Goal: Answer question/provide support: Share knowledge or assist other users

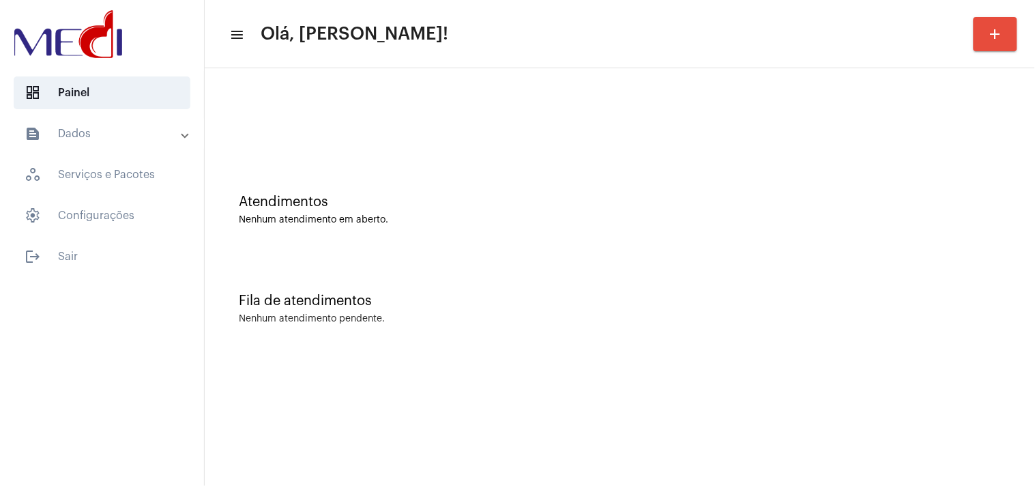
click at [926, 366] on mat-sidenav-content "menu Olá, Karen! add Atendimentos Nenhum atendimento em aberto. Fila de atendim…" at bounding box center [620, 243] width 830 height 486
click at [971, 316] on div "Nenhum atendimento pendente." at bounding box center [620, 319] width 762 height 10
click at [1003, 297] on div "Fila de atendimentos Nenhum atendimento pendente." at bounding box center [619, 301] width 817 height 99
click at [999, 331] on div "Fila de atendimentos Nenhum atendimento pendente." at bounding box center [619, 301] width 817 height 99
click at [862, 201] on div "Atendimentos" at bounding box center [620, 201] width 762 height 15
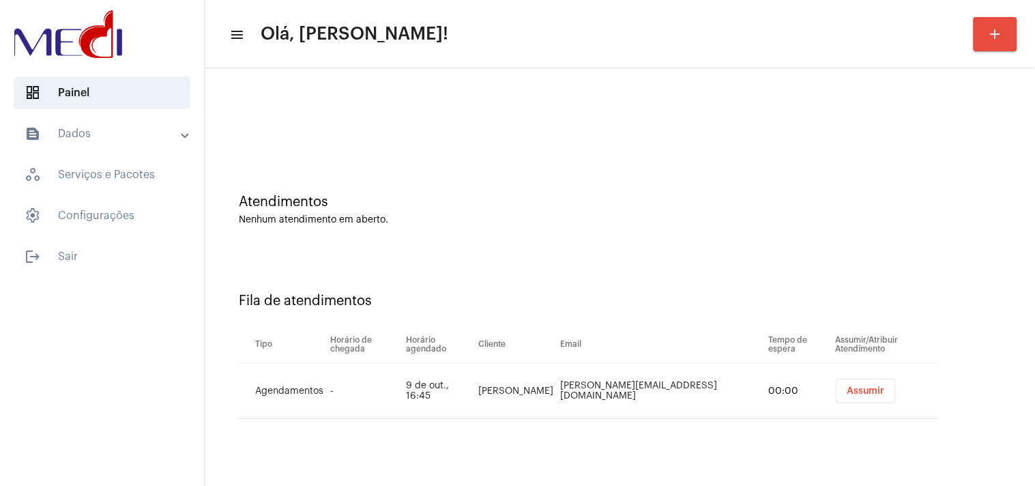
click at [838, 372] on td "Assumir" at bounding box center [885, 391] width 107 height 55
click at [847, 386] on span "Assumir" at bounding box center [866, 391] width 38 height 10
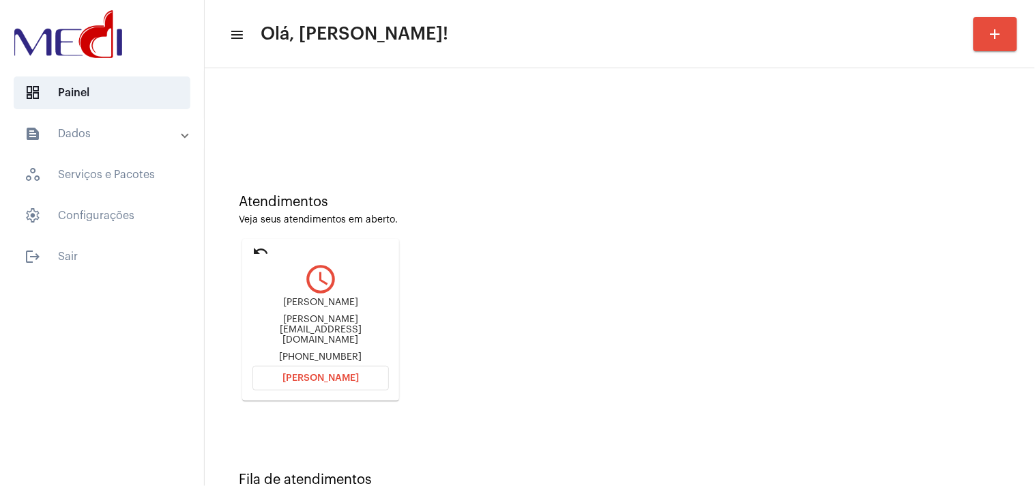
click at [336, 334] on div "Claudia Potomati claudia.potomati@gmail.com +5511999047790" at bounding box center [320, 329] width 136 height 65
copy div "claudia.potomati@gmail.com"
click at [333, 380] on button "Abrir Chamada" at bounding box center [320, 378] width 136 height 25
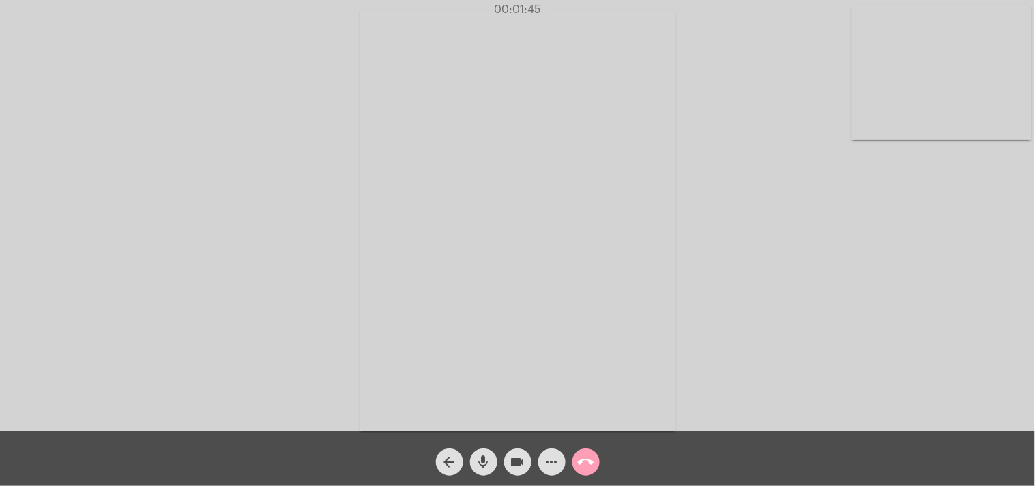
click at [584, 461] on mat-icon "call_end" at bounding box center [586, 462] width 16 height 16
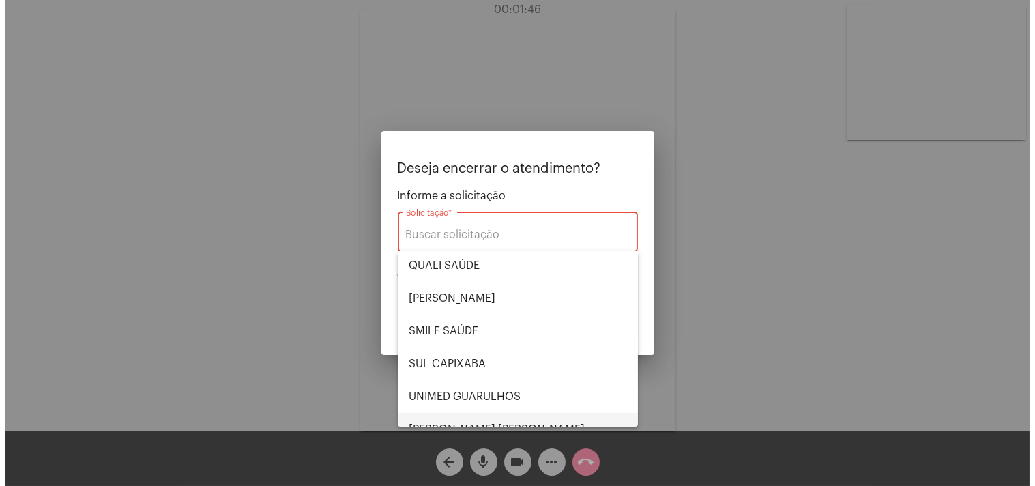
scroll to position [283, 0]
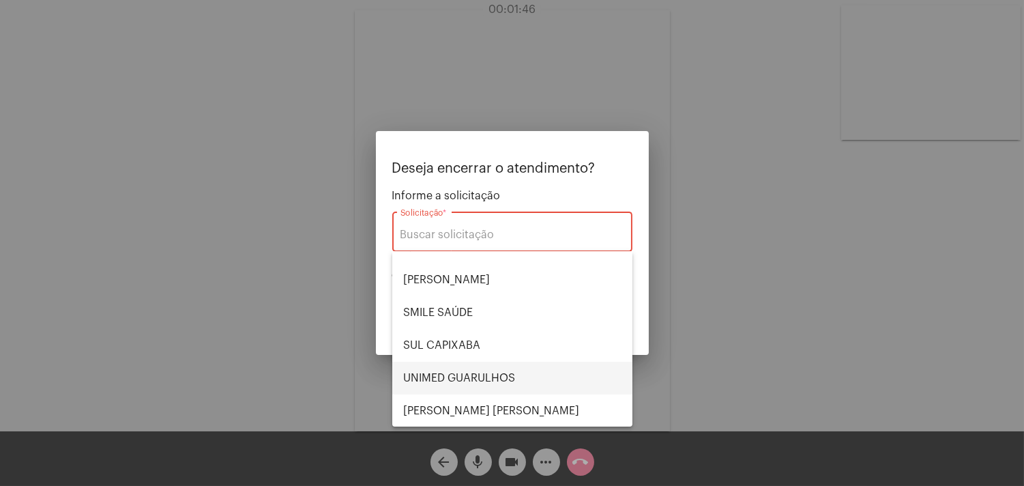
click at [495, 379] on span "UNIMED GUARULHOS" at bounding box center [512, 378] width 218 height 33
type input "UNIMED GUARULHOS"
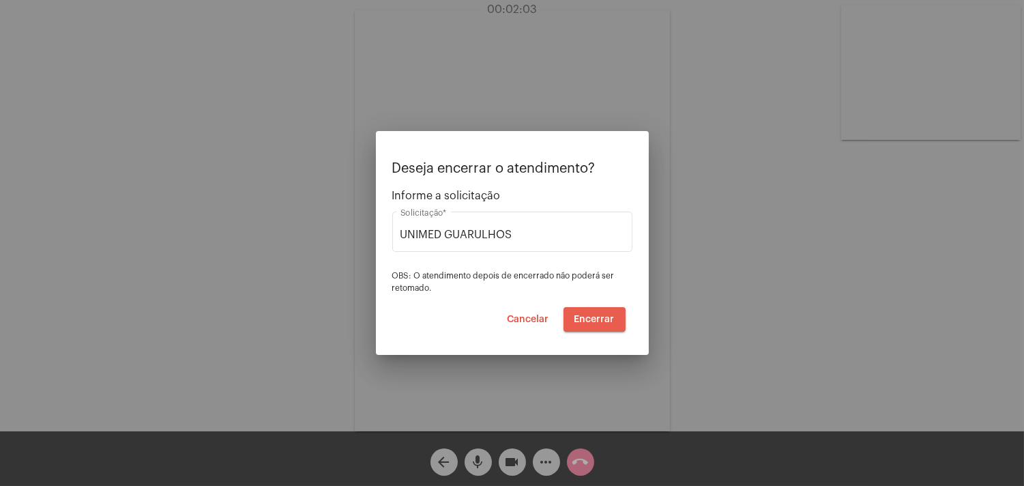
click at [602, 319] on span "Encerrar" at bounding box center [594, 319] width 40 height 10
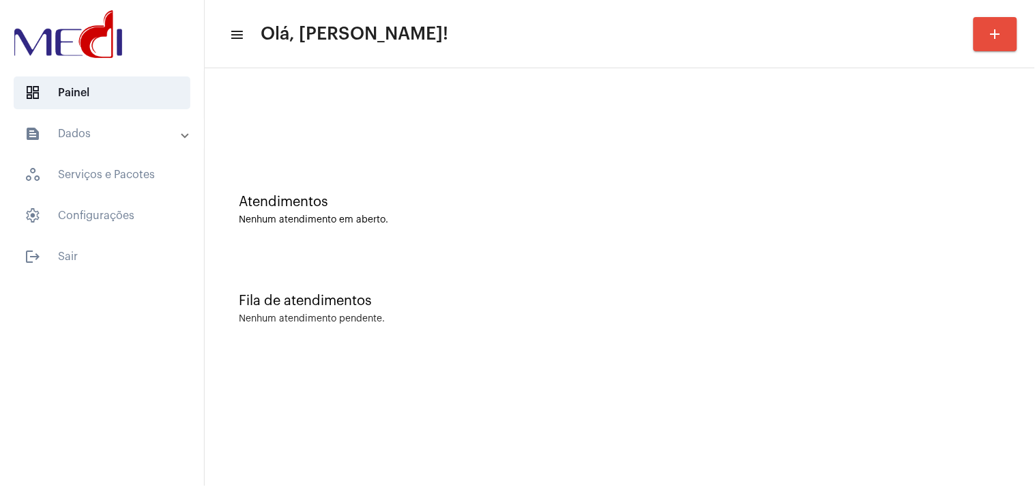
click at [1033, 233] on div "Atendimentos Nenhum atendimento em aberto. Fila de atendimentos Nenhum atendime…" at bounding box center [620, 213] width 830 height 290
click at [896, 284] on div "Fila de atendimentos Nenhum atendimento pendente." at bounding box center [619, 301] width 817 height 99
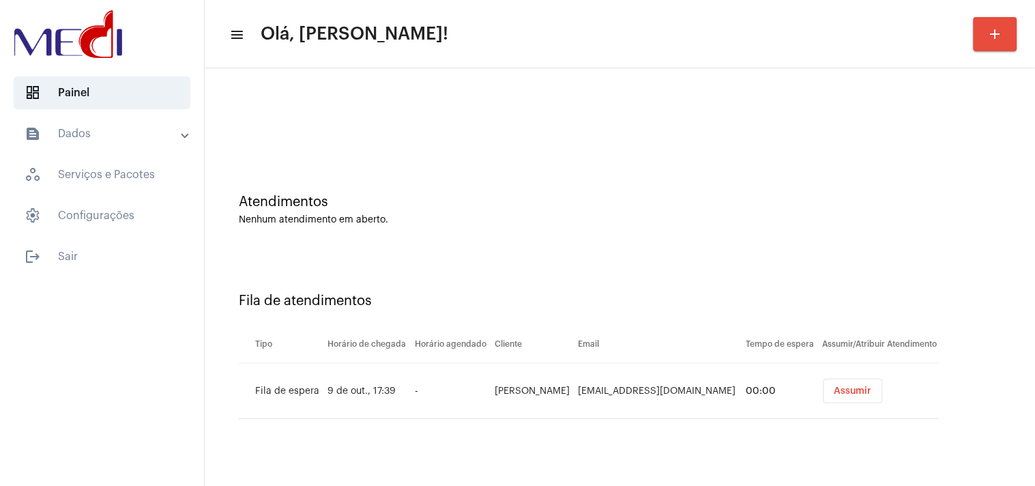
click at [882, 383] on button "Assumir" at bounding box center [852, 391] width 59 height 25
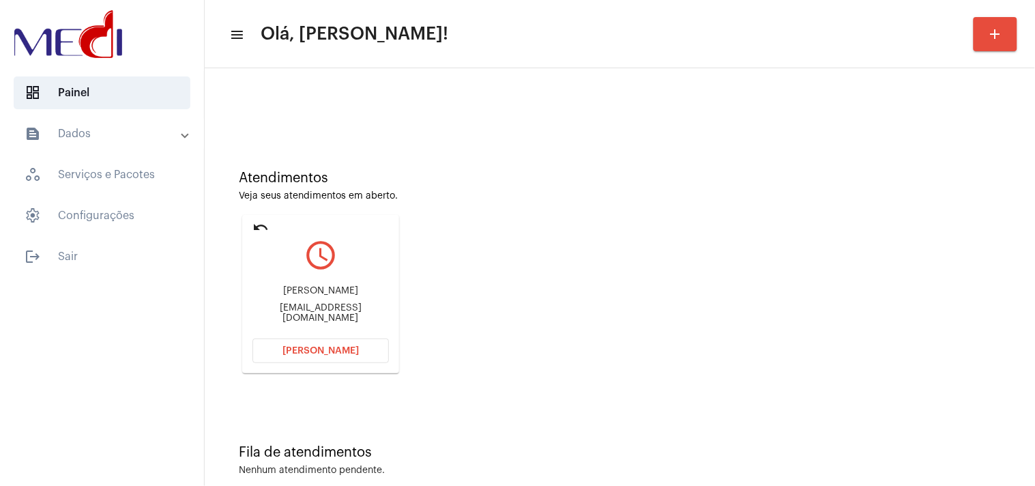
scroll to position [46, 0]
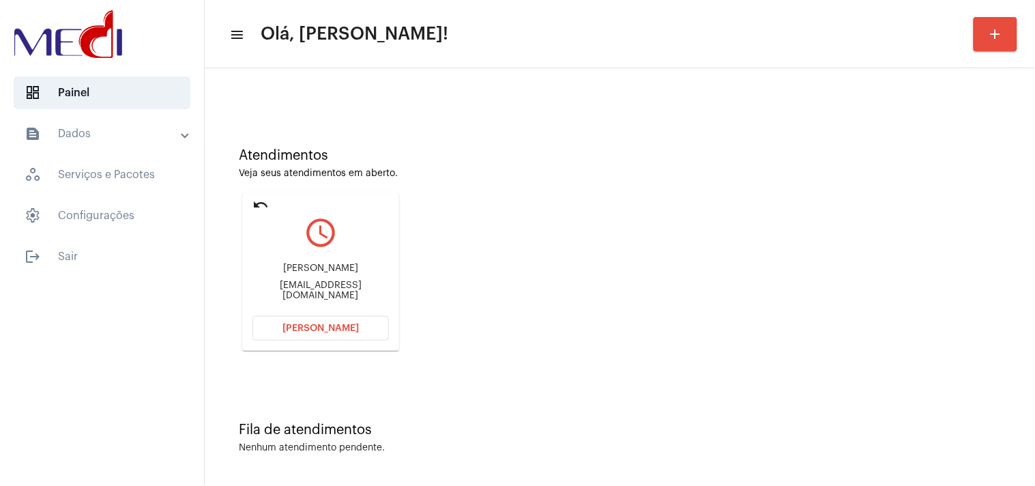
click at [325, 290] on div "Luizaugustoribeiropessoa@gmail.com" at bounding box center [320, 290] width 136 height 20
click at [325, 289] on div "Luizaugustoribeiropessoa@gmail.com" at bounding box center [320, 290] width 136 height 20
copy mat-card-content "Luizaugustoribeiropessoa@gmail.com Abrir Chamada"
click at [317, 323] on span "Abrir Chamada" at bounding box center [320, 328] width 76 height 10
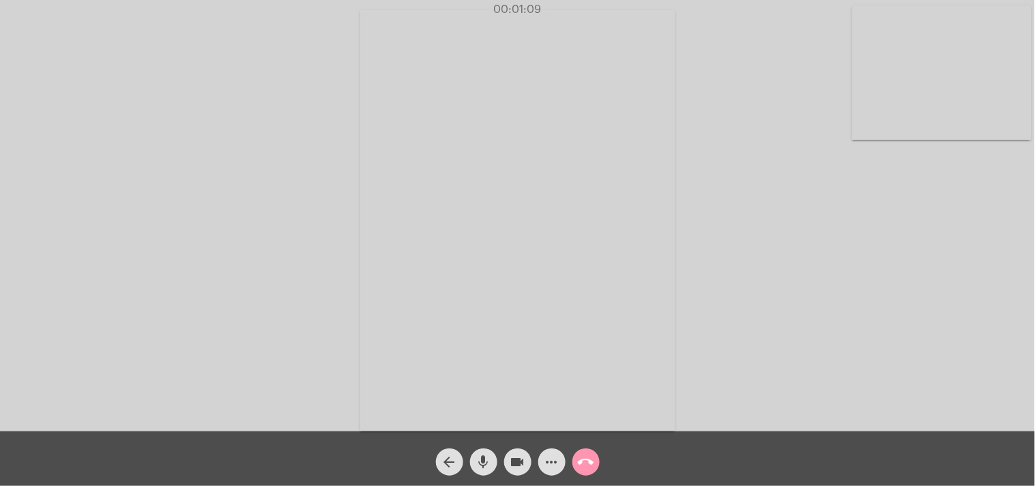
click at [591, 464] on mat-icon "call_end" at bounding box center [586, 462] width 16 height 16
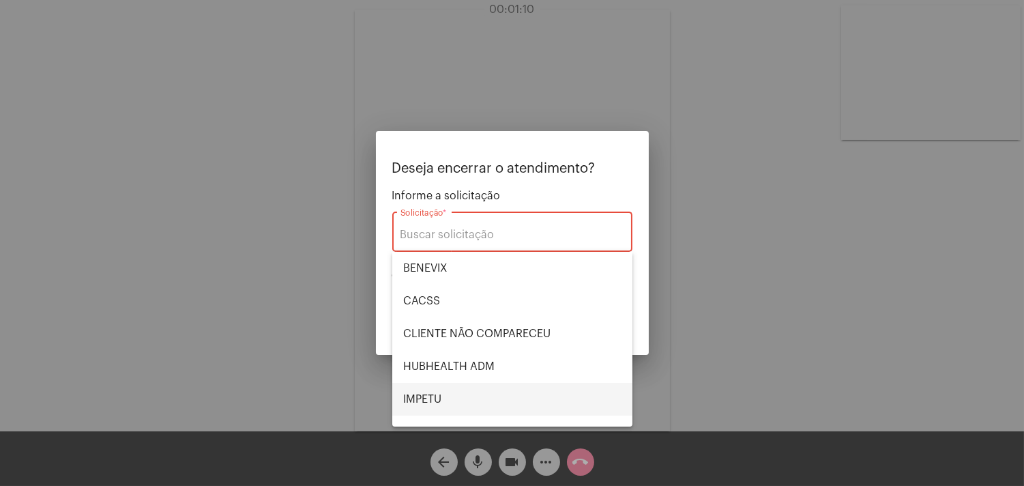
click at [459, 391] on span "IMPETU" at bounding box center [512, 399] width 218 height 33
type input "IMPETU"
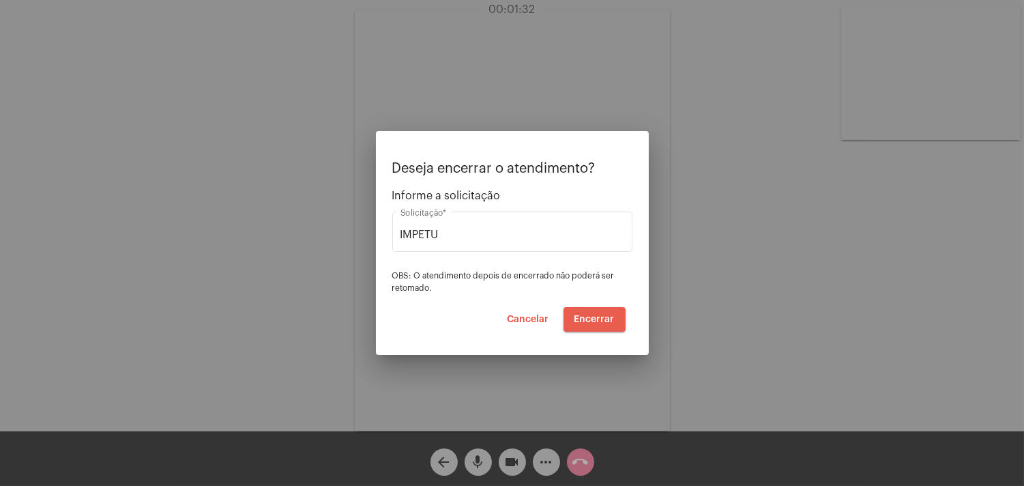
click at [591, 318] on span "Encerrar" at bounding box center [594, 319] width 40 height 10
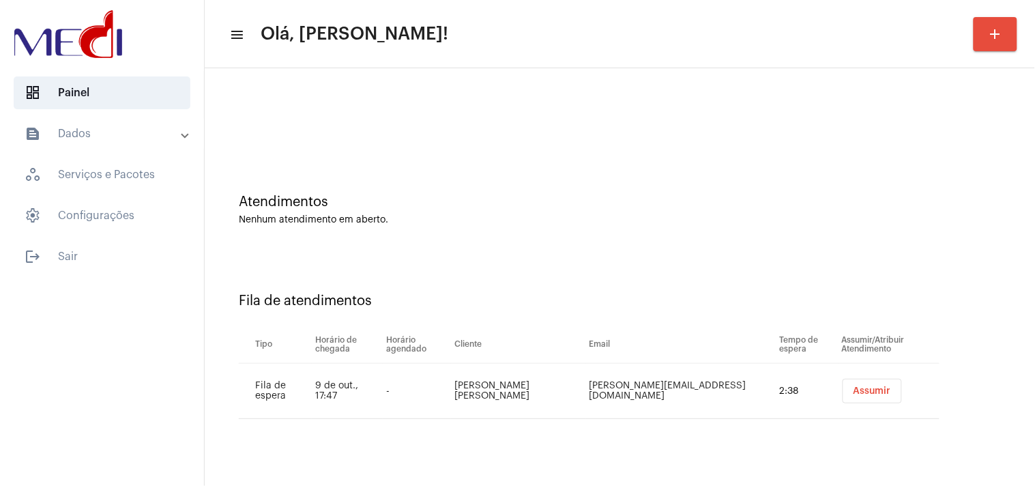
click at [855, 394] on span "Assumir" at bounding box center [872, 391] width 38 height 10
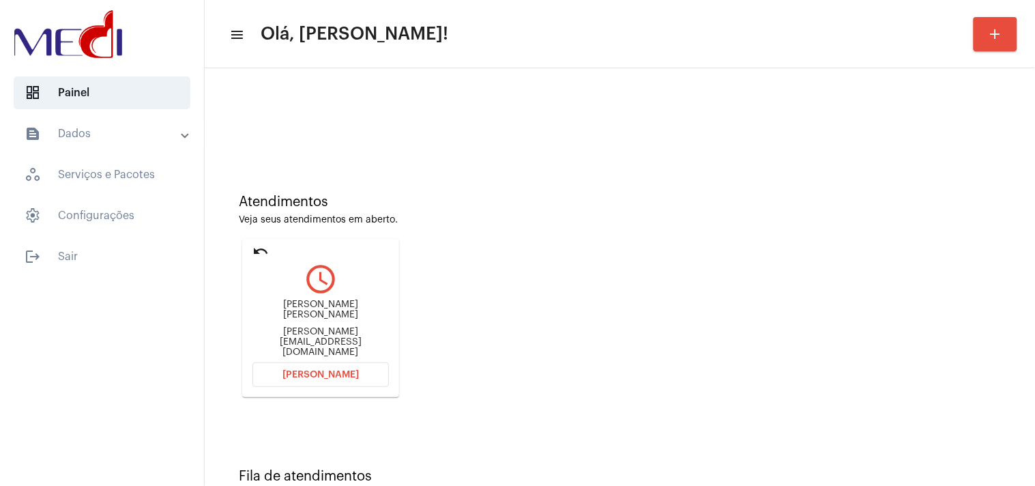
click at [314, 342] on div "Aurora lima monteiro Jessica.geohistoria@gmail.com" at bounding box center [320, 327] width 136 height 61
copy mat-card-content "Jessica.geohistoria@gmail.com Abrir Chamada"
click at [369, 368] on button "Abrir Chamada" at bounding box center [320, 374] width 136 height 25
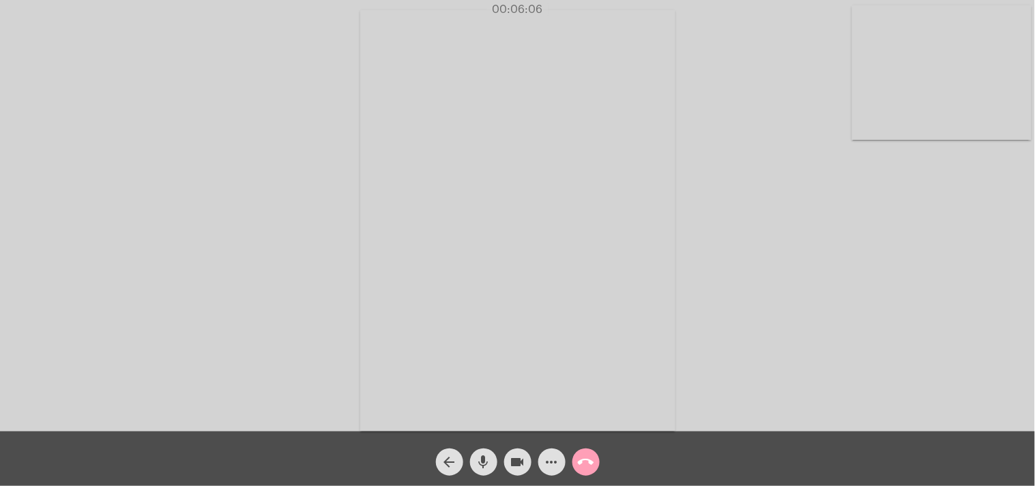
click at [581, 456] on mat-icon "call_end" at bounding box center [586, 462] width 16 height 16
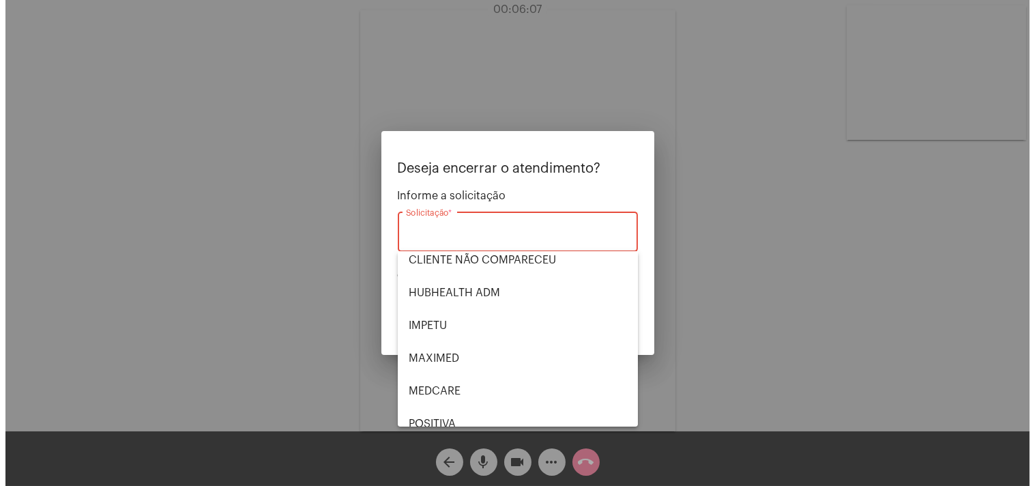
scroll to position [283, 0]
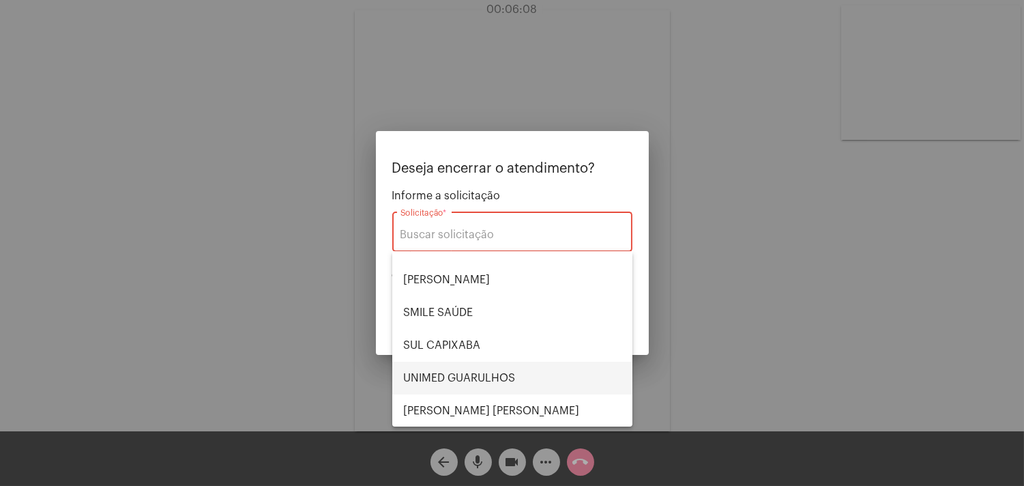
click at [495, 387] on span "UNIMED GUARULHOS" at bounding box center [512, 378] width 218 height 33
type input "UNIMED GUARULHOS"
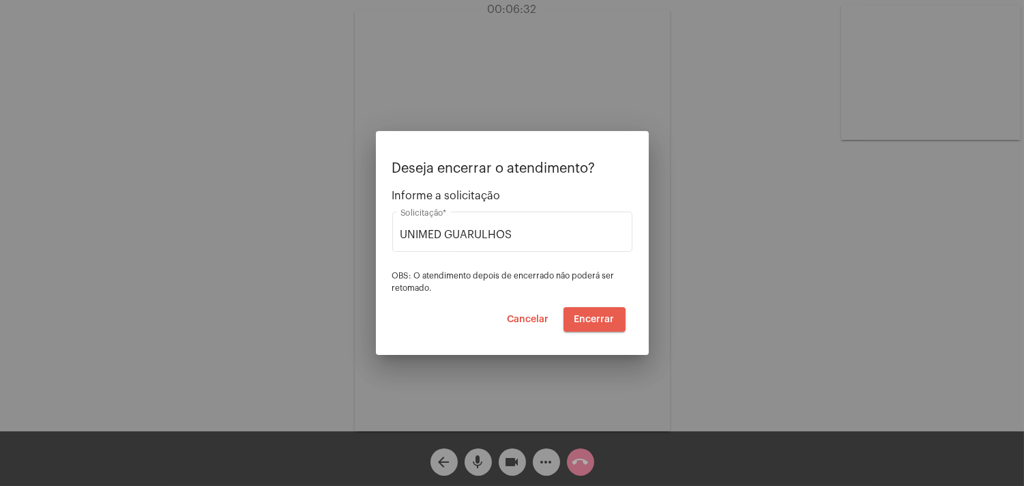
click at [609, 317] on span "Encerrar" at bounding box center [594, 319] width 40 height 10
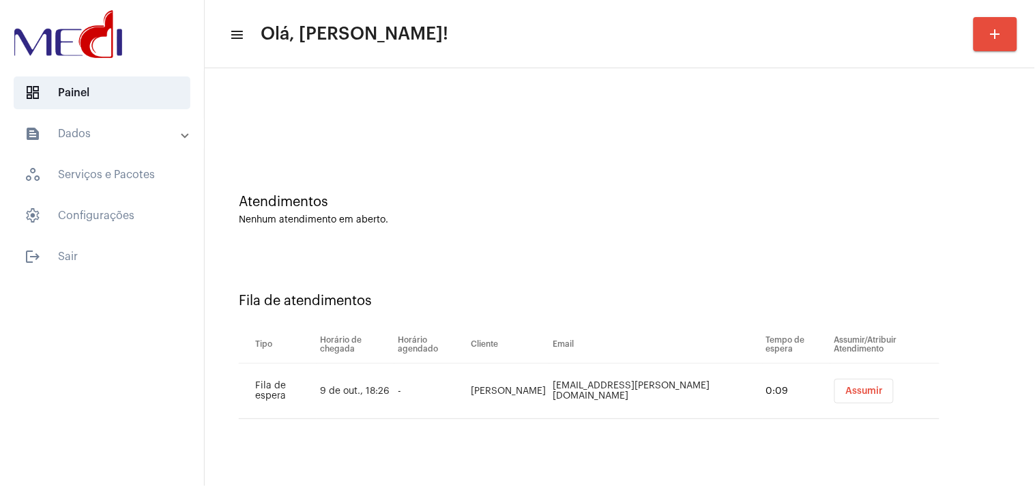
click at [850, 383] on button "Assumir" at bounding box center [863, 391] width 59 height 25
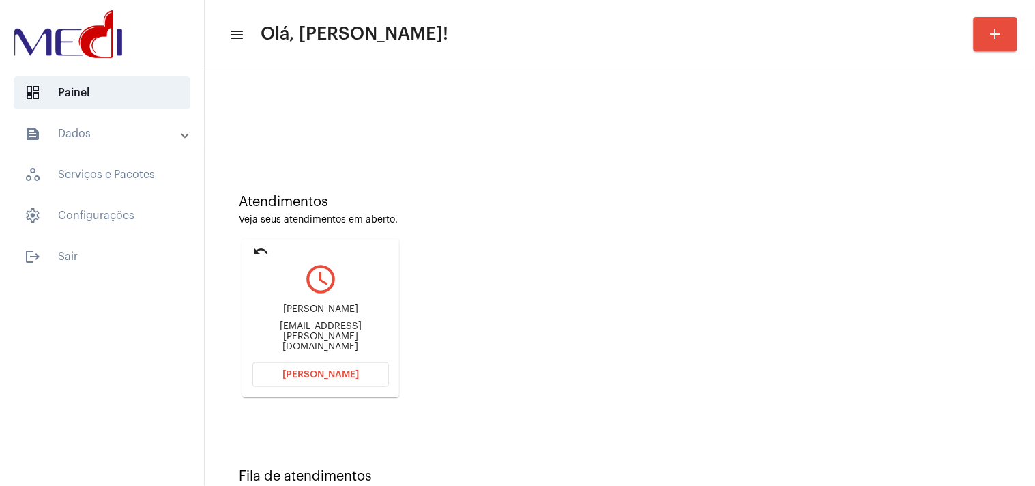
click at [299, 339] on div "suelaine.regina@gmail.com" at bounding box center [320, 336] width 136 height 31
copy mat-card-content "suelaine.regina@gmail.com Abrir Chamada"
click at [298, 370] on span "[PERSON_NAME]" at bounding box center [320, 375] width 76 height 10
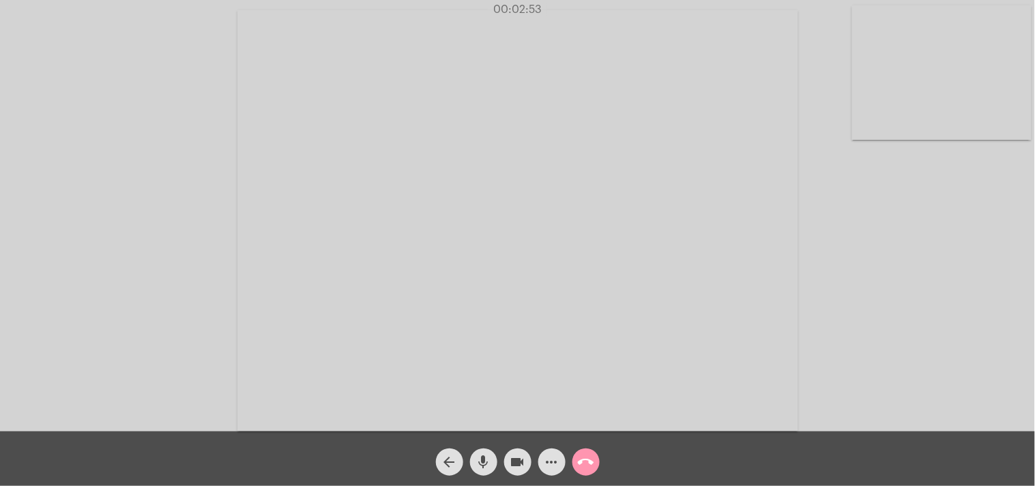
click at [585, 460] on mat-icon "call_end" at bounding box center [586, 462] width 16 height 16
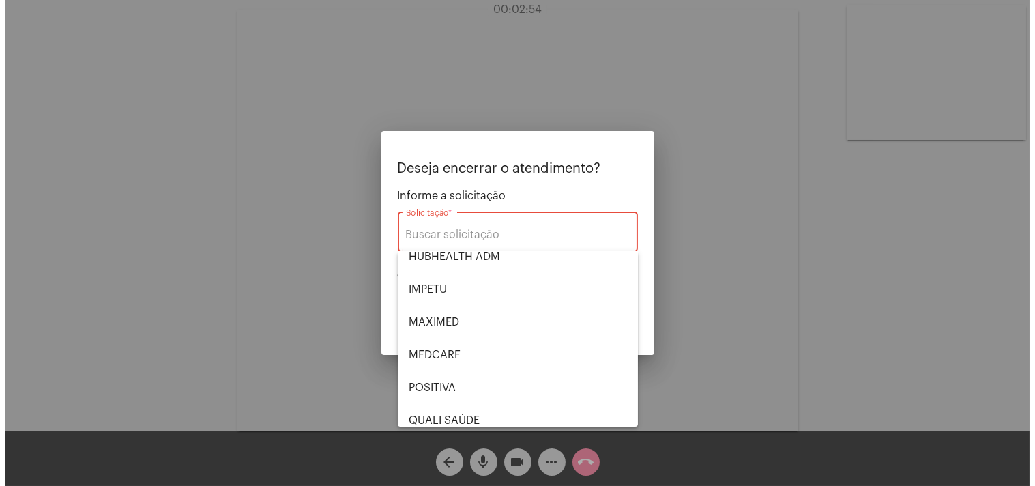
scroll to position [283, 0]
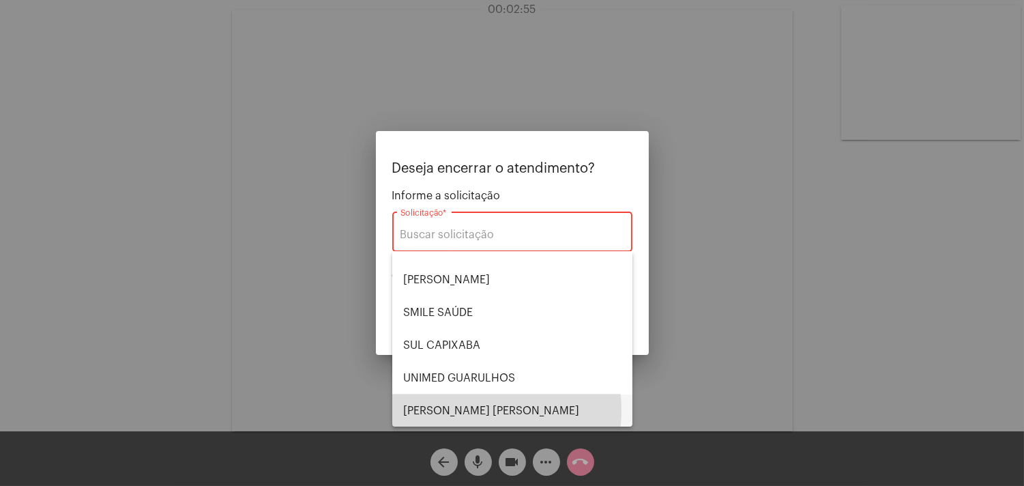
click at [479, 410] on span "[PERSON_NAME]" at bounding box center [512, 410] width 218 height 33
type input "[PERSON_NAME]"
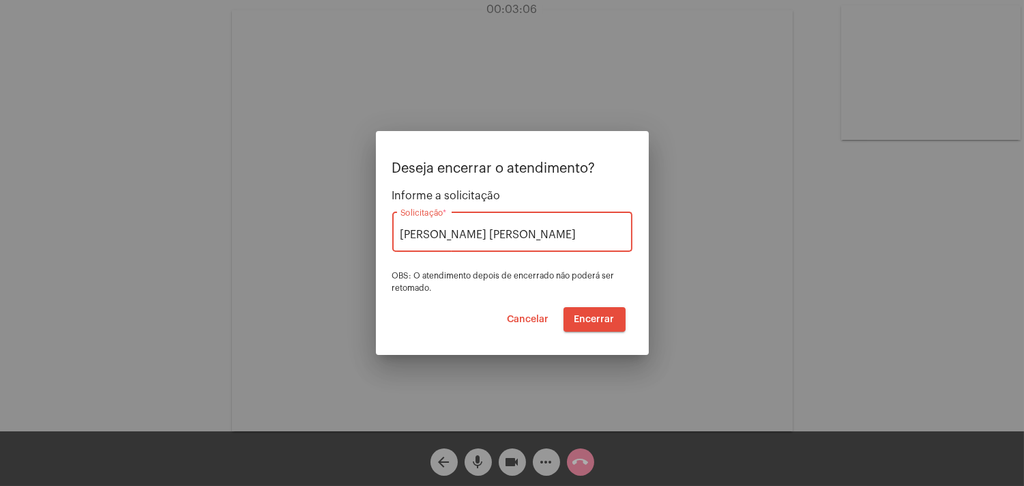
click at [603, 318] on span "Encerrar" at bounding box center [594, 319] width 40 height 10
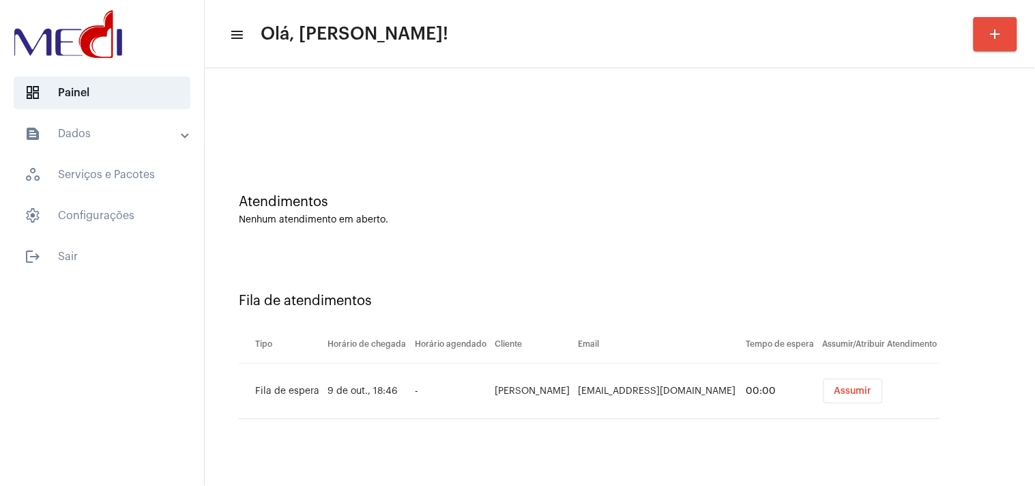
click at [823, 390] on button "Assumir" at bounding box center [852, 391] width 59 height 25
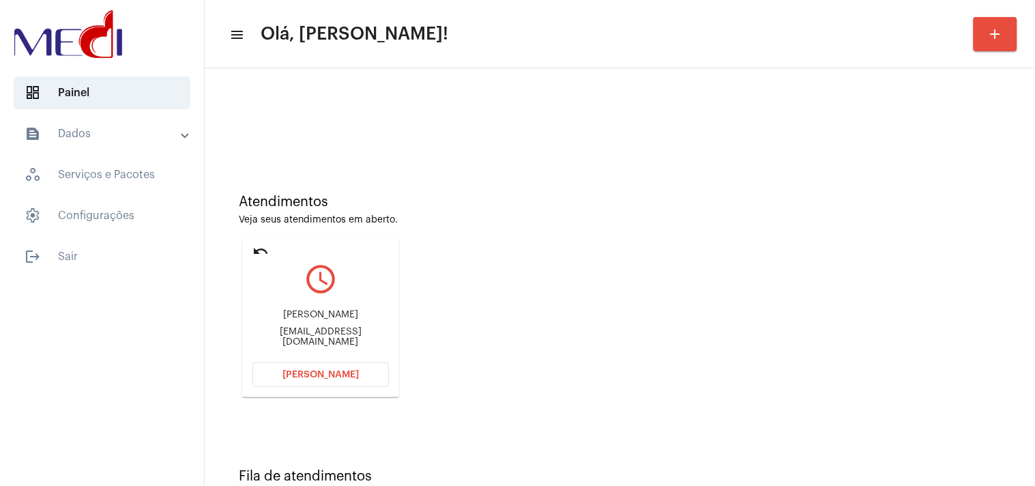
click at [260, 332] on div "brunaborges.santos12@gmail.com" at bounding box center [320, 337] width 136 height 20
copy mat-card-content "brunaborges.santos12@gmail.com Abrir Chamada"
click at [280, 378] on button "Abrir Chamada" at bounding box center [320, 374] width 136 height 25
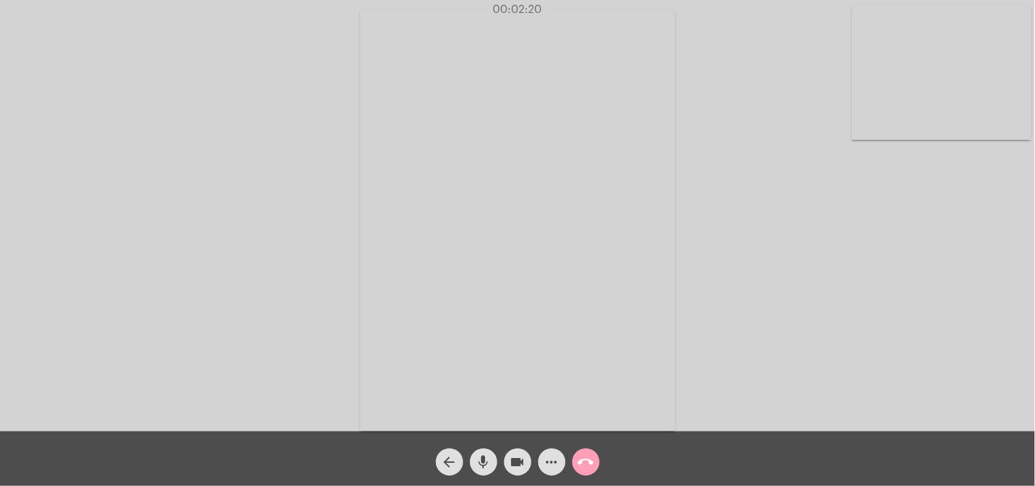
click at [587, 461] on mat-icon "call_end" at bounding box center [586, 462] width 16 height 16
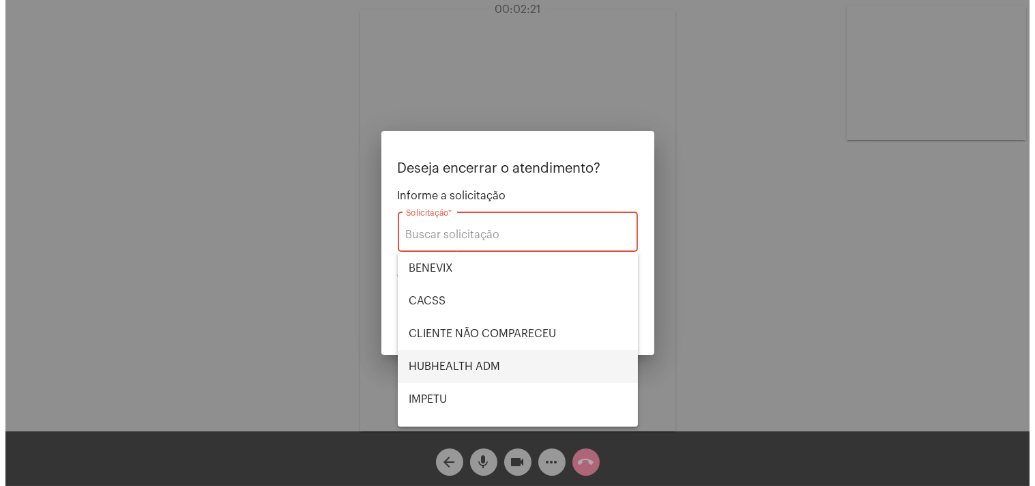
scroll to position [283, 0]
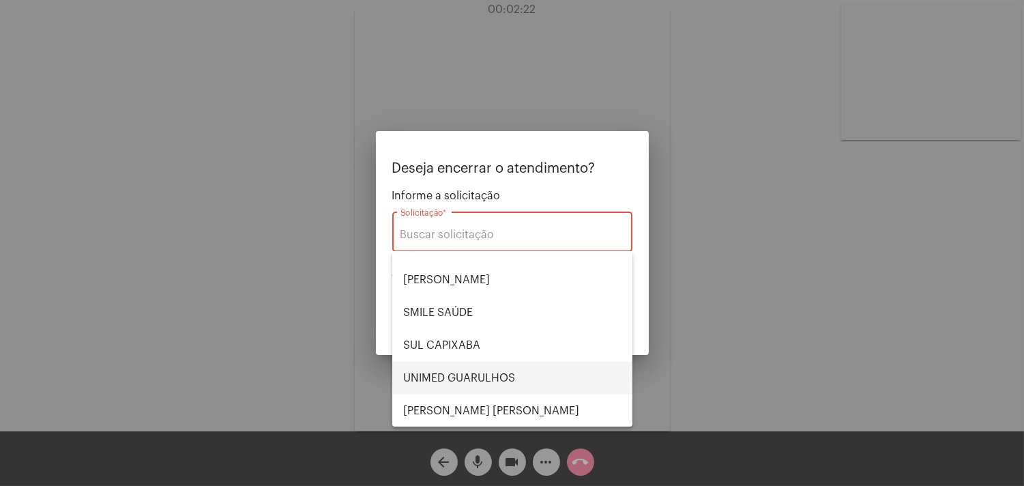
click at [488, 370] on span "UNIMED GUARULHOS" at bounding box center [512, 378] width 218 height 33
type input "UNIMED GUARULHOS"
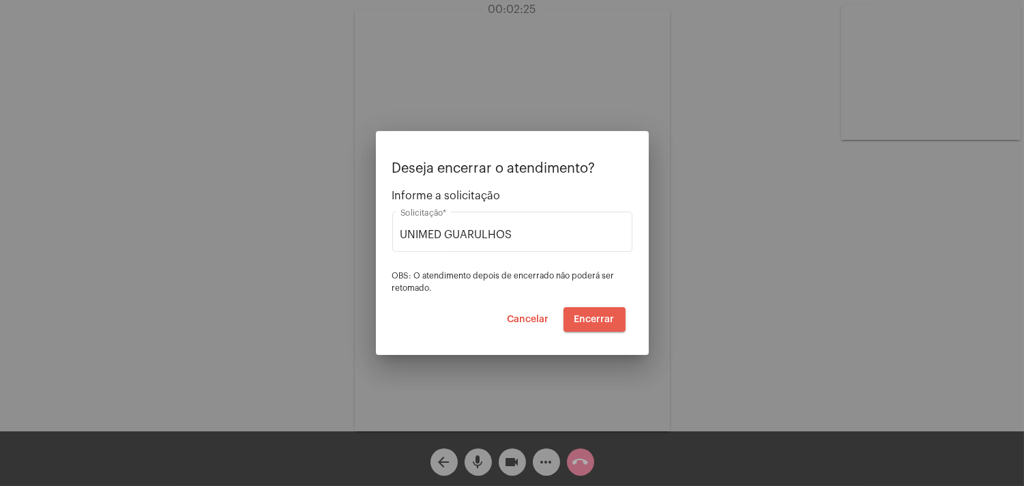
click at [602, 318] on span "Encerrar" at bounding box center [594, 319] width 40 height 10
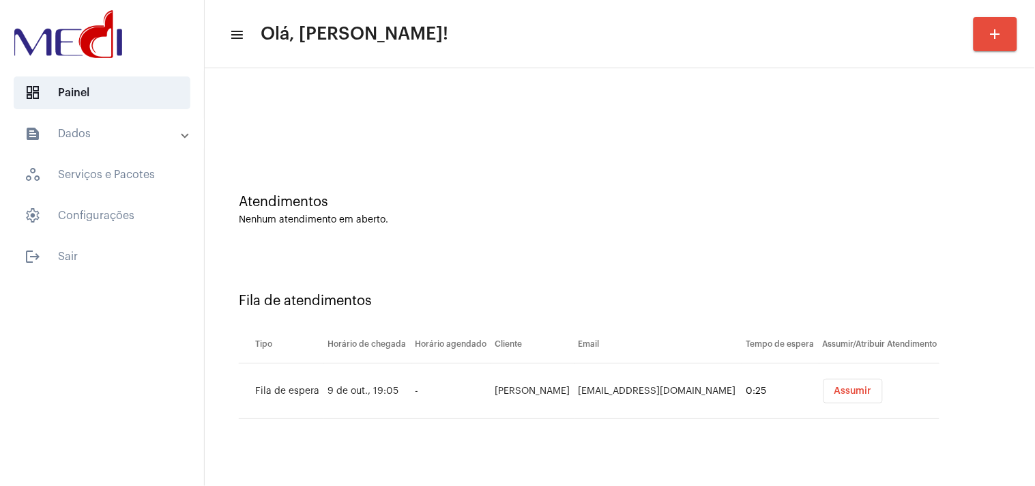
click at [945, 319] on div "Fila de atendimentos Tipo Horário de chegada Horário agendado Cliente Email Tem…" at bounding box center [619, 350] width 817 height 196
click at [834, 390] on span "Assumir" at bounding box center [853, 391] width 38 height 10
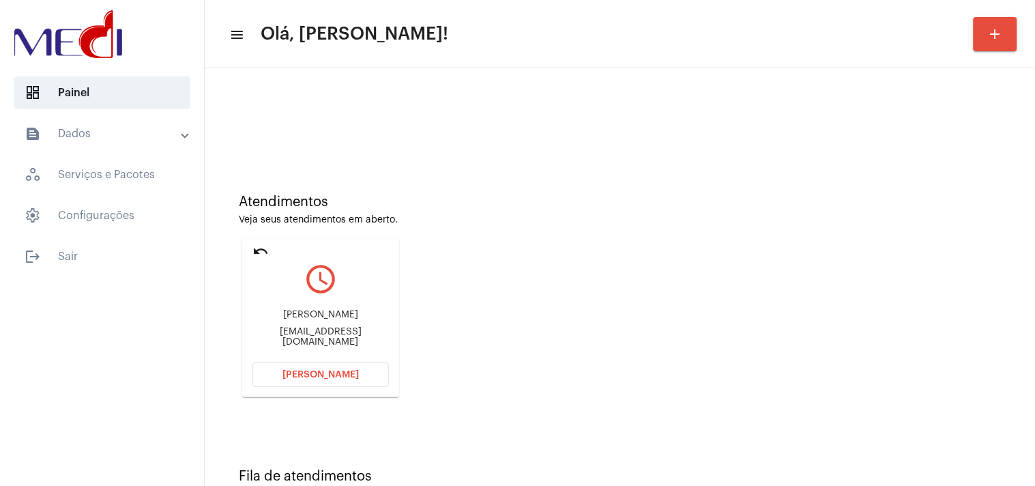
click at [370, 337] on div "[EMAIL_ADDRESS][DOMAIN_NAME]" at bounding box center [320, 337] width 136 height 20
copy mat-card-content "[EMAIL_ADDRESS][DOMAIN_NAME] [PERSON_NAME]"
click at [330, 371] on span "[PERSON_NAME]" at bounding box center [320, 375] width 76 height 10
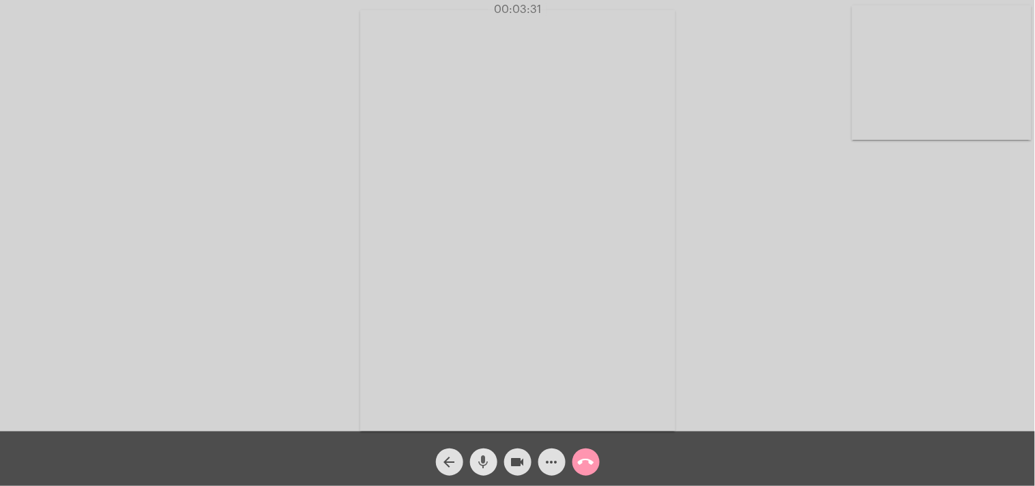
click at [482, 460] on mat-icon "mic" at bounding box center [483, 462] width 16 height 16
click at [480, 460] on mat-icon "mic_off" at bounding box center [483, 462] width 16 height 16
click at [591, 452] on span "call_end" at bounding box center [586, 461] width 16 height 27
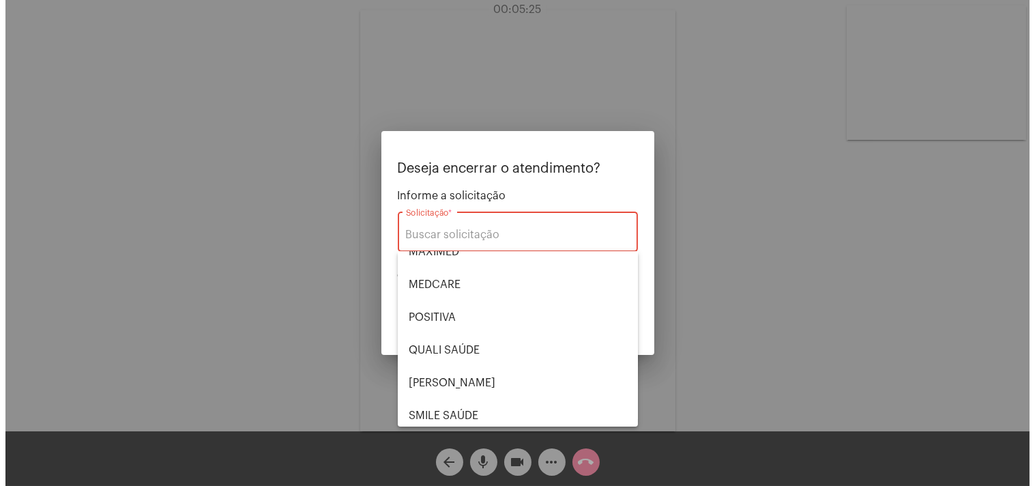
scroll to position [283, 0]
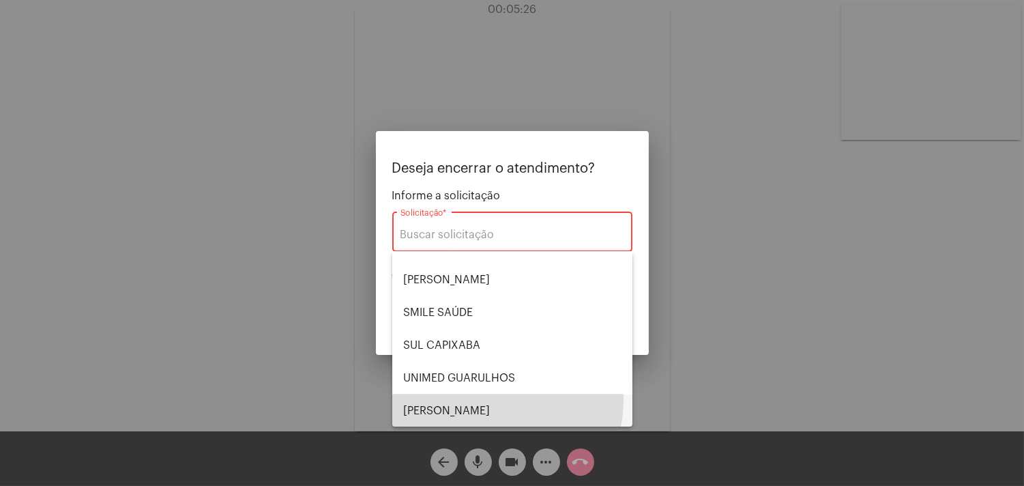
click at [479, 398] on span "[PERSON_NAME]" at bounding box center [512, 410] width 218 height 33
type input "[PERSON_NAME]"
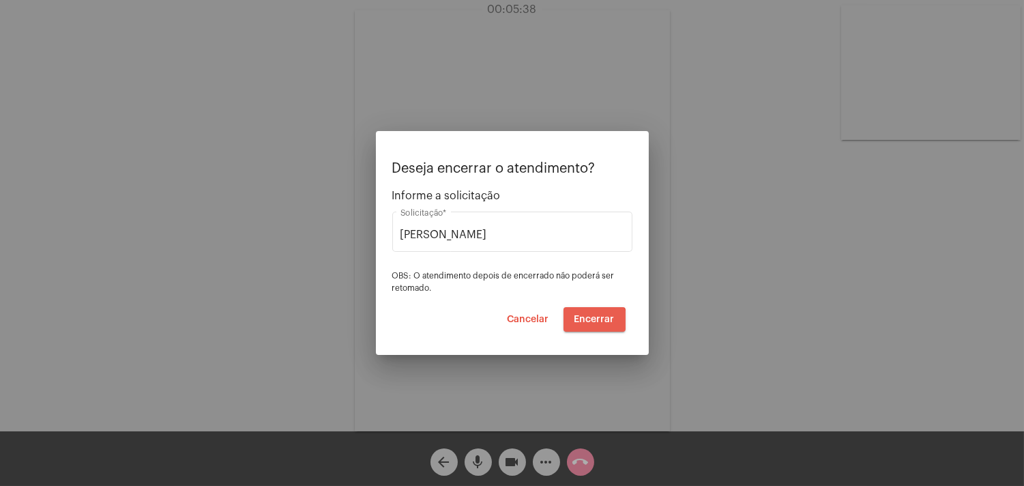
click at [591, 325] on button "Encerrar" at bounding box center [594, 319] width 62 height 25
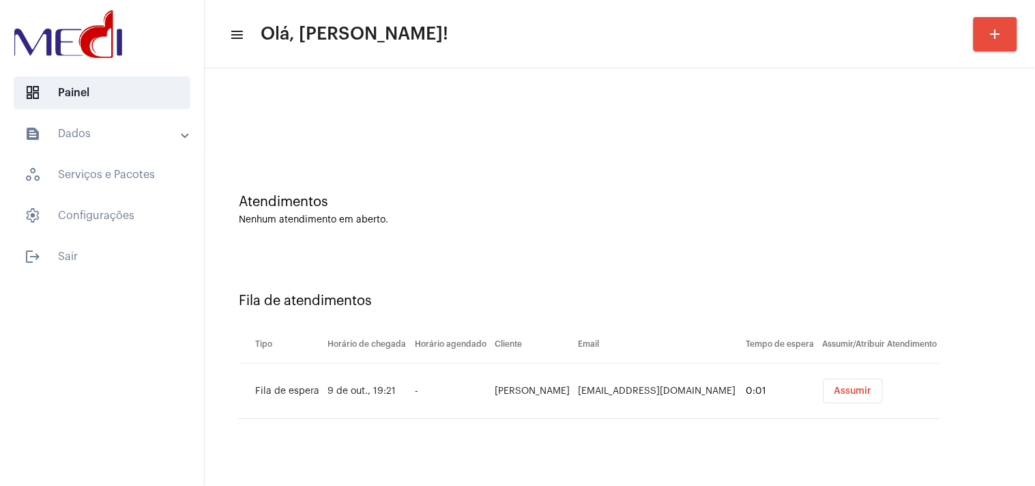
click at [613, 386] on td "[EMAIL_ADDRESS][DOMAIN_NAME]" at bounding box center [659, 391] width 168 height 55
copy td "[EMAIL_ADDRESS][DOMAIN_NAME]"
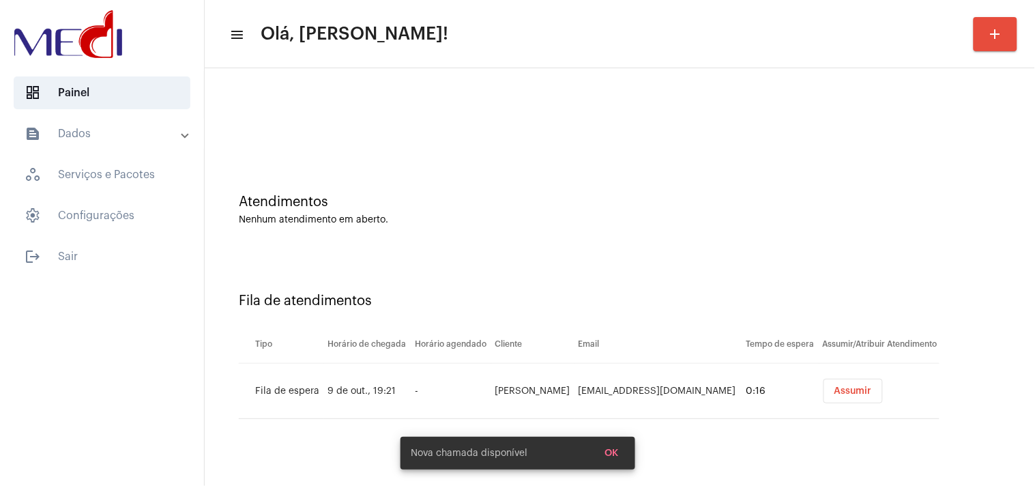
click at [826, 383] on button "Assumir" at bounding box center [852, 391] width 59 height 25
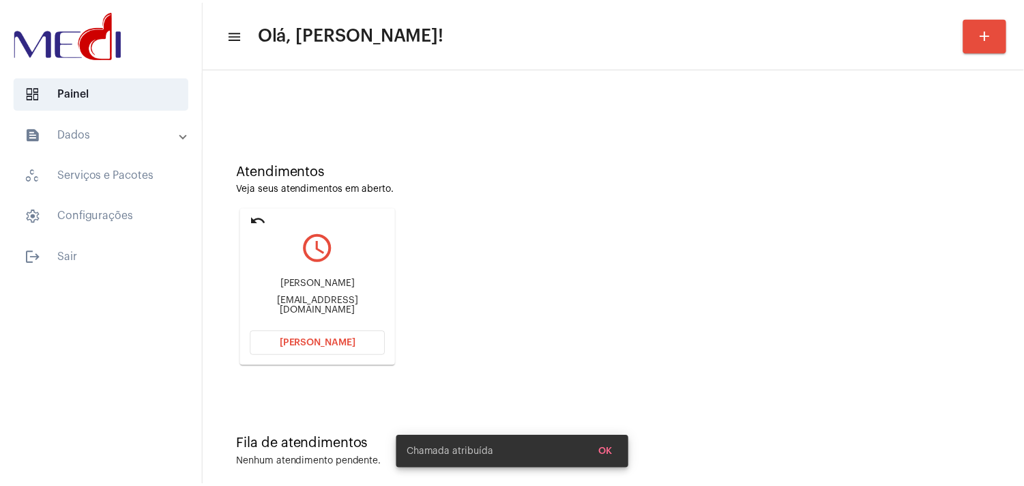
scroll to position [46, 0]
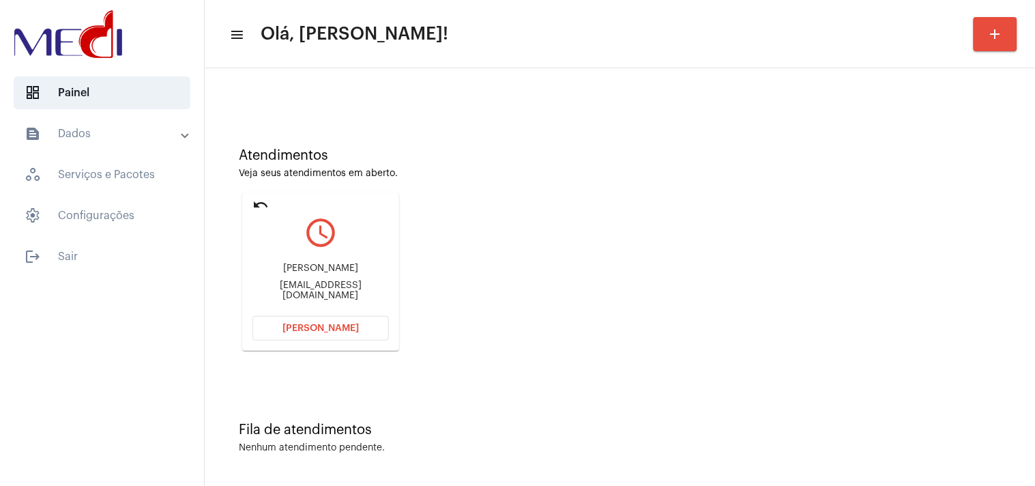
click at [353, 332] on button "[PERSON_NAME]" at bounding box center [320, 328] width 136 height 25
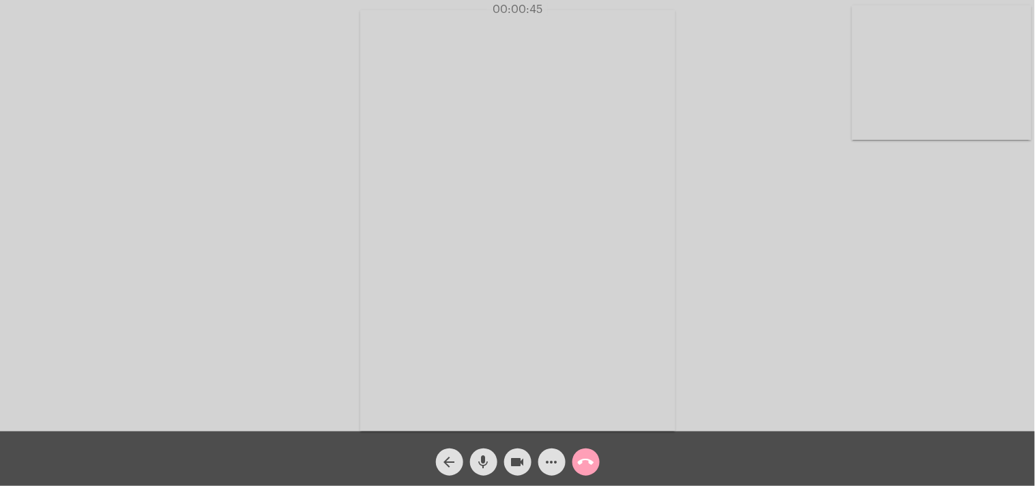
click at [581, 452] on span "call_end" at bounding box center [586, 461] width 16 height 27
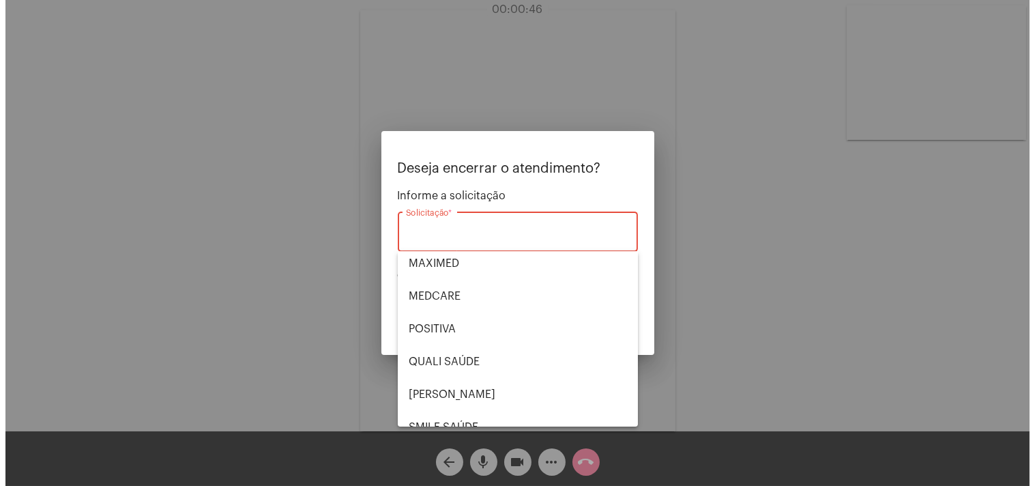
scroll to position [283, 0]
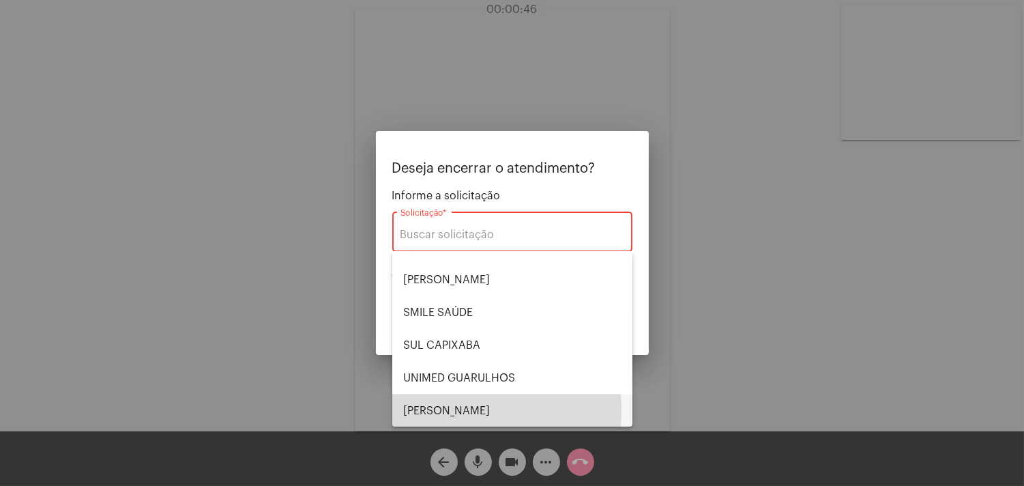
click at [471, 409] on span "[PERSON_NAME]" at bounding box center [512, 410] width 218 height 33
type input "[PERSON_NAME]"
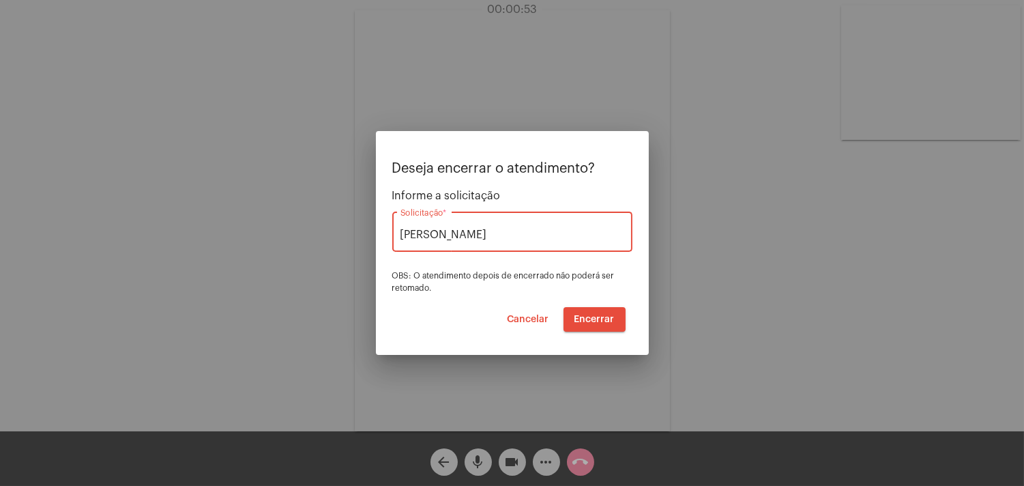
click at [584, 316] on span "Encerrar" at bounding box center [594, 319] width 40 height 10
